Goal: Find specific page/section: Find specific page/section

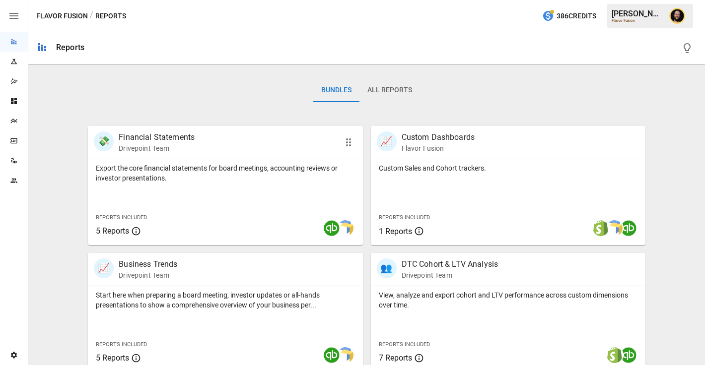
scroll to position [191, 0]
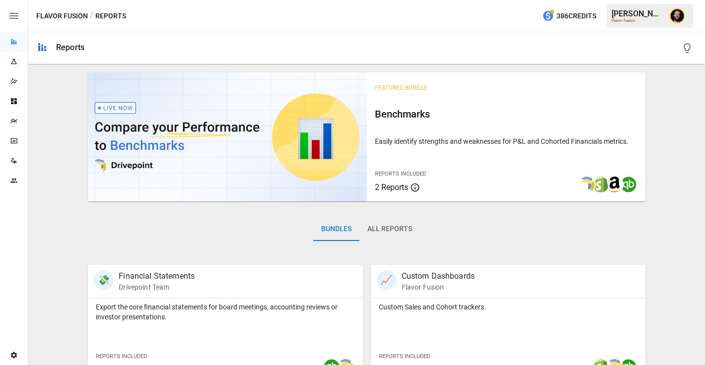
click at [7, 119] on div "Plans" at bounding box center [14, 121] width 28 height 8
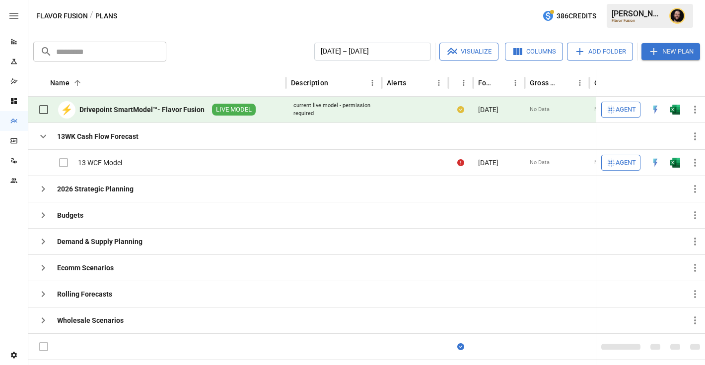
click at [616, 111] on span "Agent" at bounding box center [625, 109] width 20 height 11
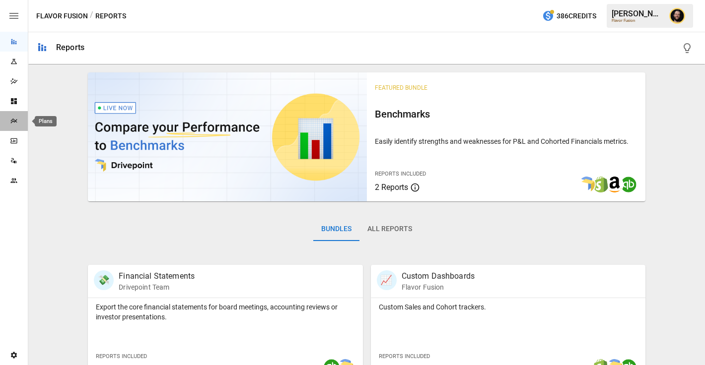
click at [14, 120] on icon "Plans" at bounding box center [13, 121] width 6 height 5
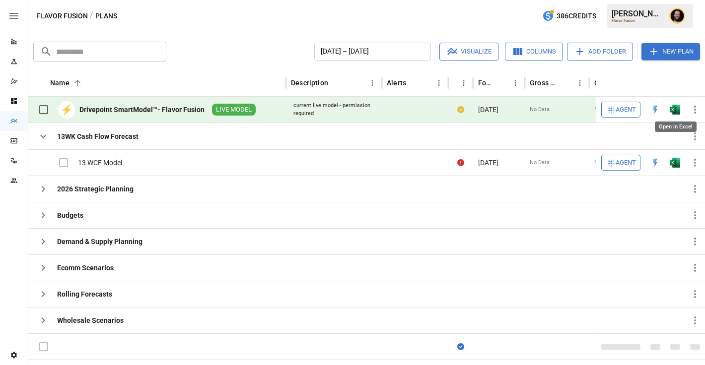
click at [678, 110] on img "Open in Excel" at bounding box center [675, 110] width 10 height 10
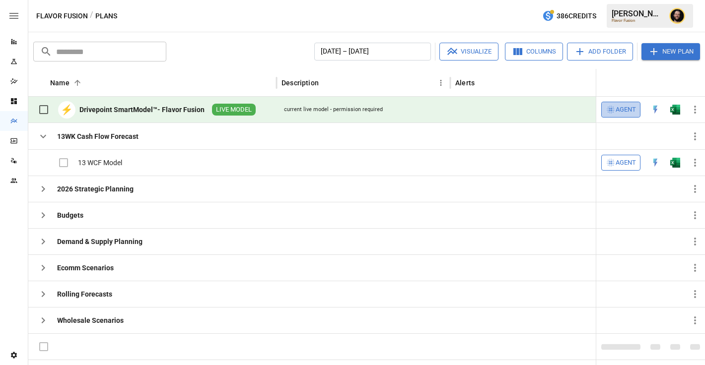
click at [621, 103] on button "Agent" at bounding box center [620, 110] width 39 height 16
